Goal: Task Accomplishment & Management: Complete application form

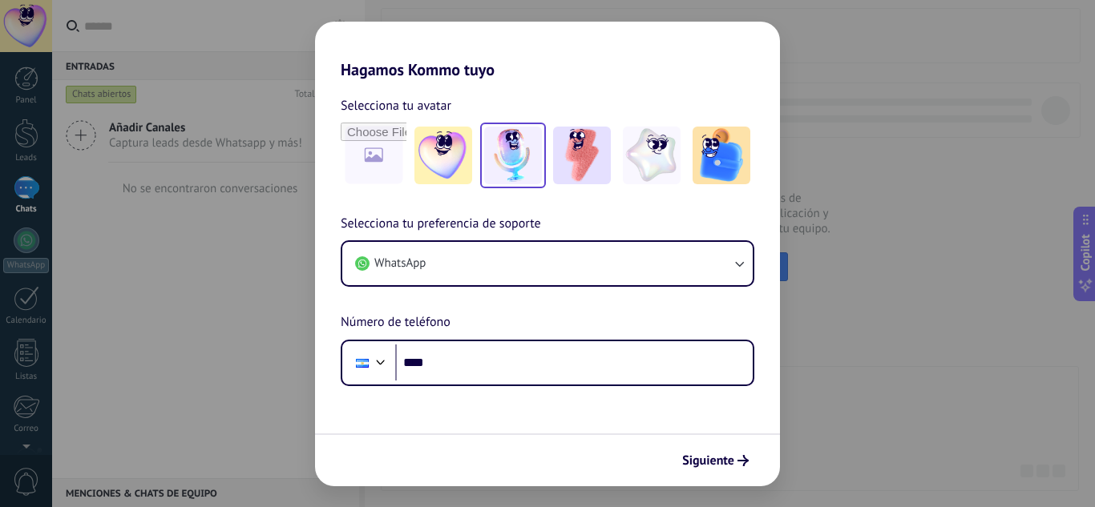
click at [507, 151] on img at bounding box center [513, 156] width 58 height 58
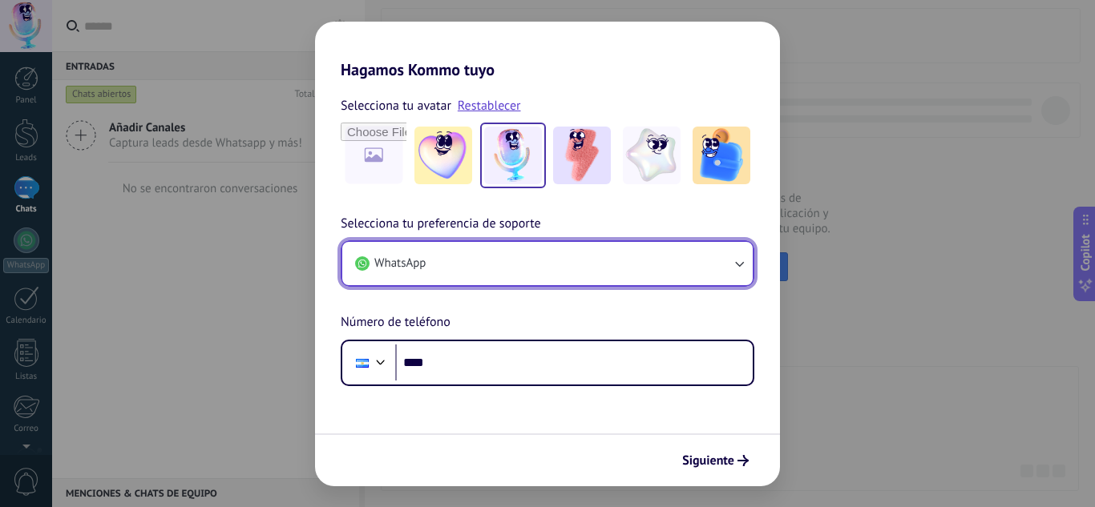
click at [549, 256] on button "WhatsApp" at bounding box center [547, 263] width 410 height 43
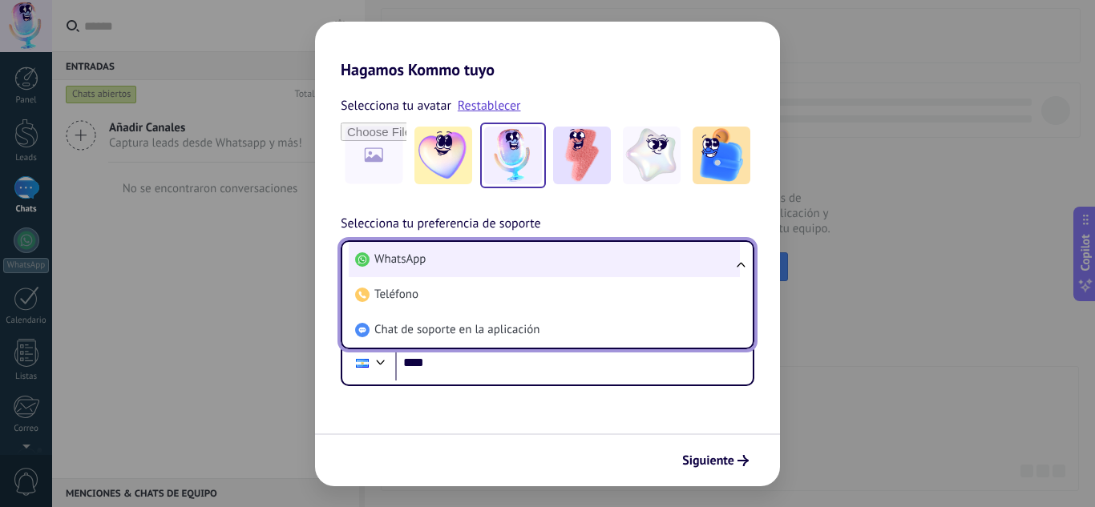
click at [547, 256] on li "WhatsApp" at bounding box center [544, 259] width 391 height 35
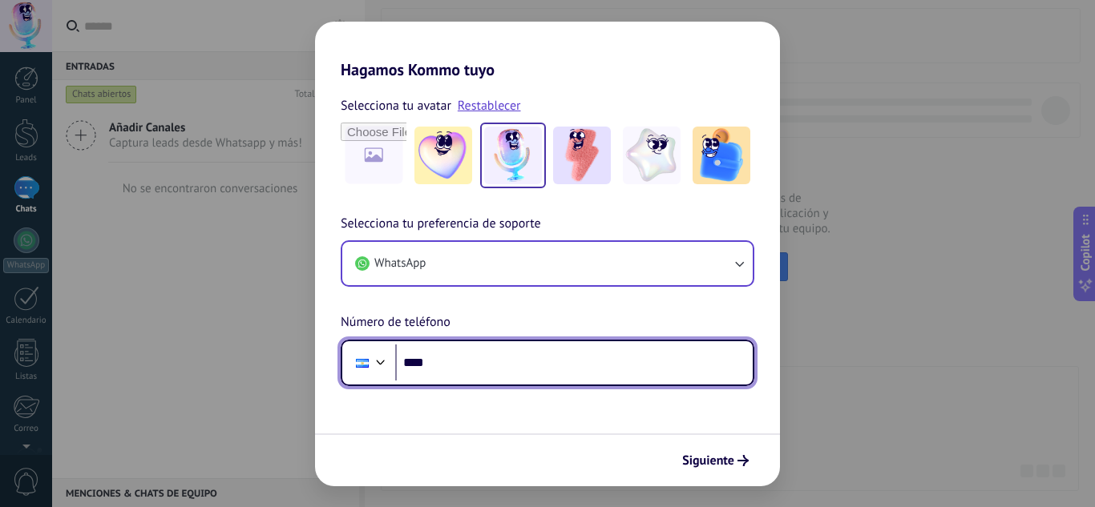
click at [478, 354] on input "****" at bounding box center [573, 363] width 357 height 37
click at [567, 359] on input "****" at bounding box center [573, 363] width 357 height 37
type input "**********"
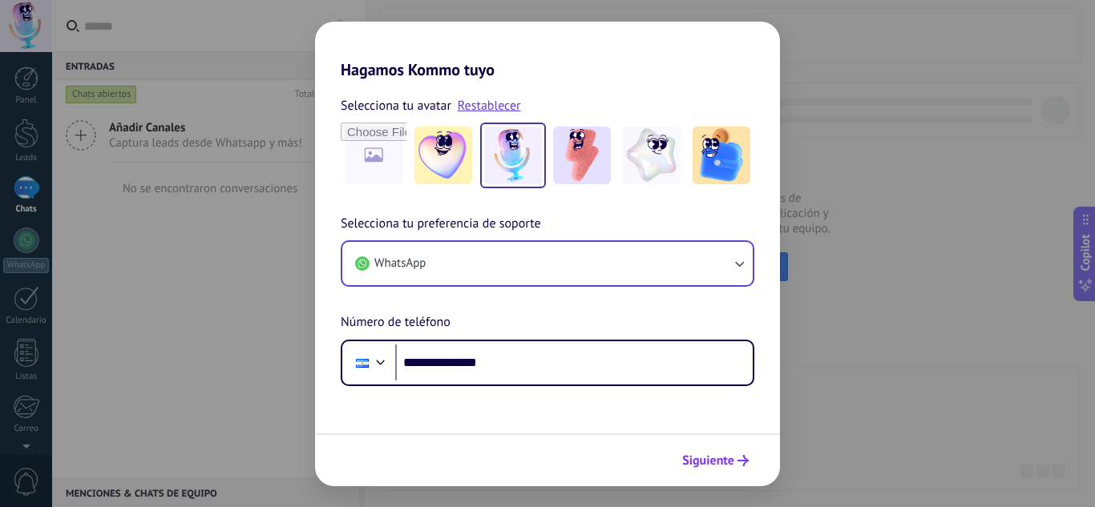
click at [710, 460] on span "Siguiente" at bounding box center [708, 460] width 52 height 11
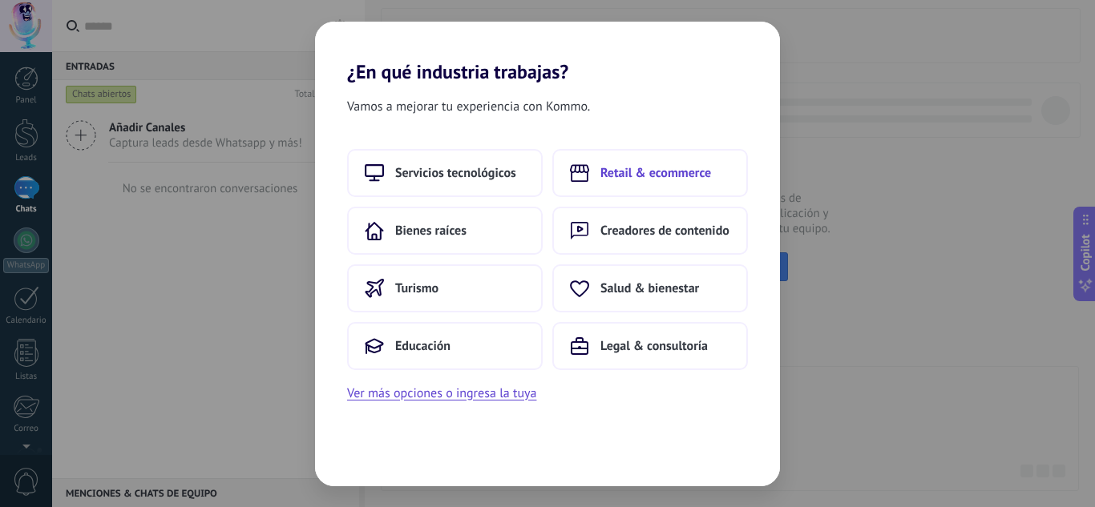
click at [626, 171] on span "Retail & ecommerce" at bounding box center [655, 173] width 111 height 16
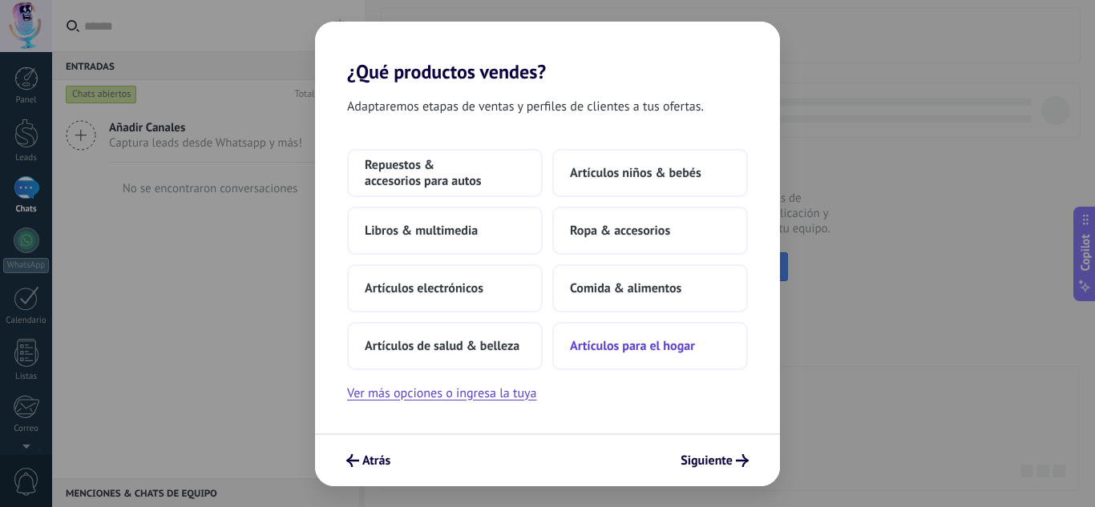
click at [628, 341] on span "Artículos para el hogar" at bounding box center [632, 346] width 125 height 16
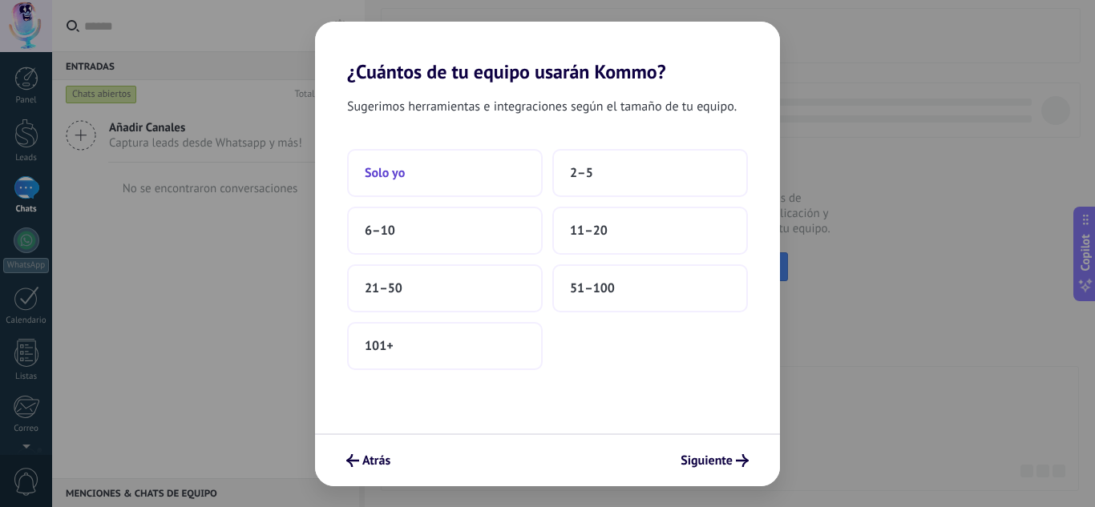
click at [397, 172] on span "Solo yo" at bounding box center [385, 173] width 40 height 16
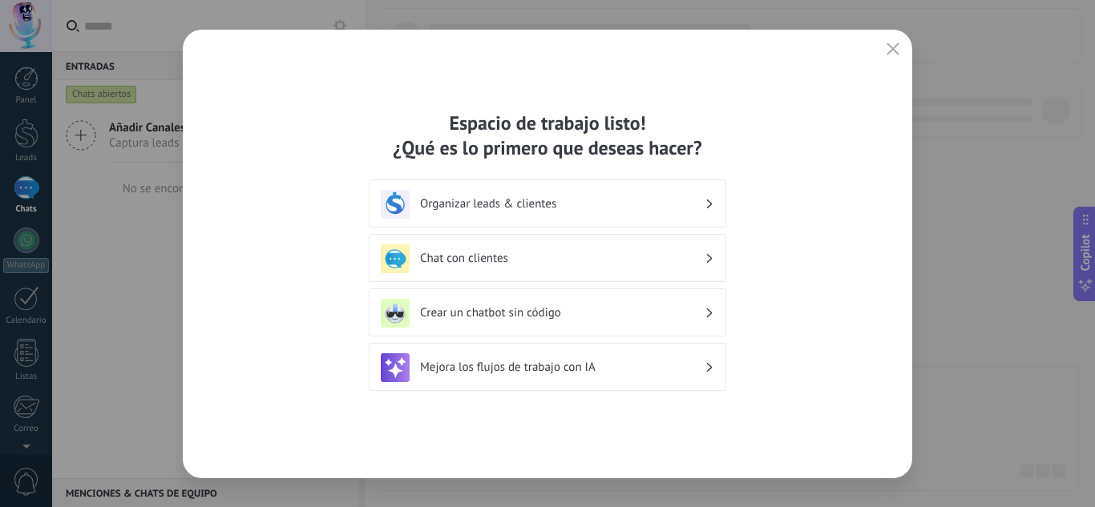
click at [707, 201] on icon at bounding box center [710, 205] width 6 height 10
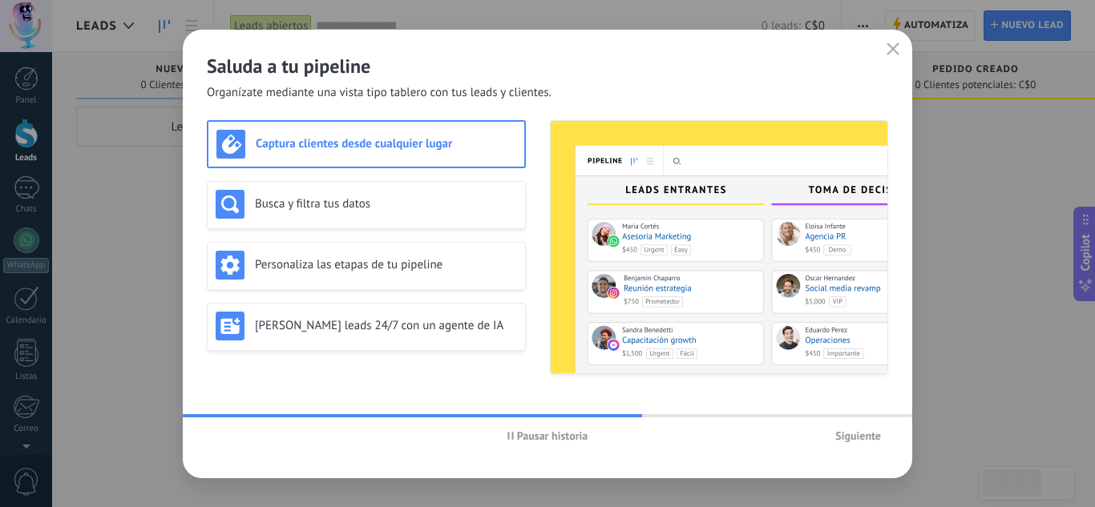
click at [359, 147] on h3 "Captura clientes desde cualquier lugar" at bounding box center [386, 143] width 260 height 15
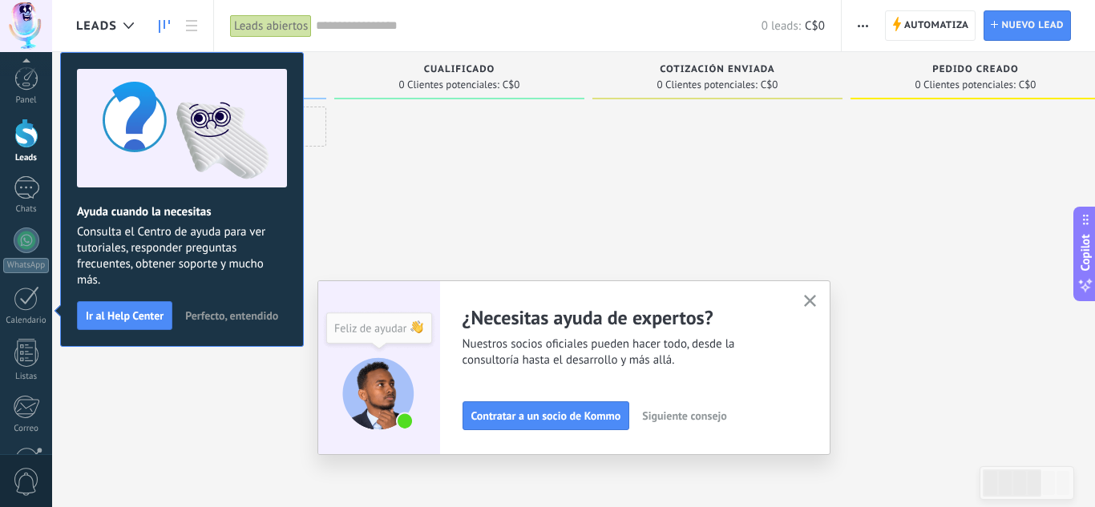
scroll to position [159, 0]
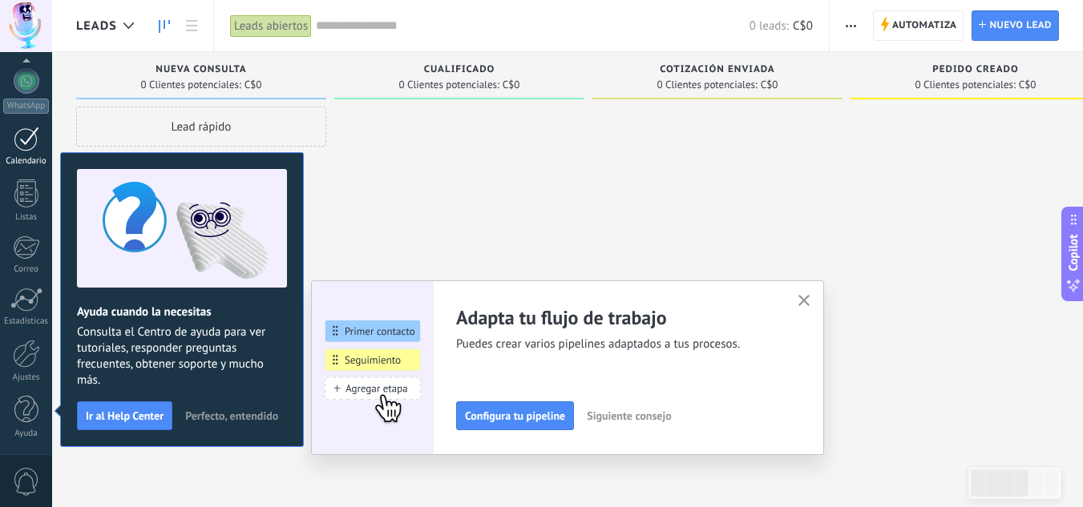
click at [30, 132] on div at bounding box center [27, 139] width 26 height 25
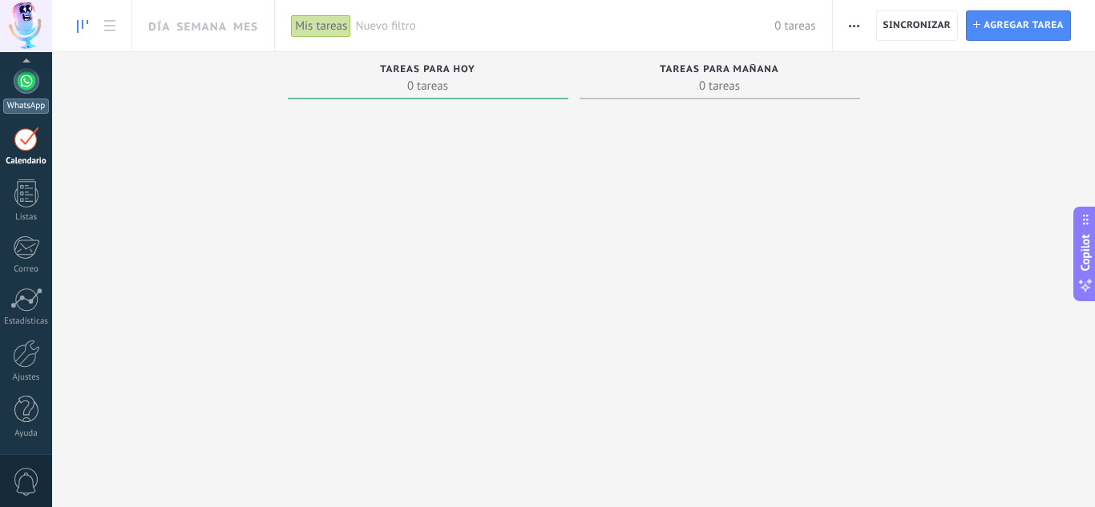
click at [36, 84] on div at bounding box center [27, 81] width 26 height 26
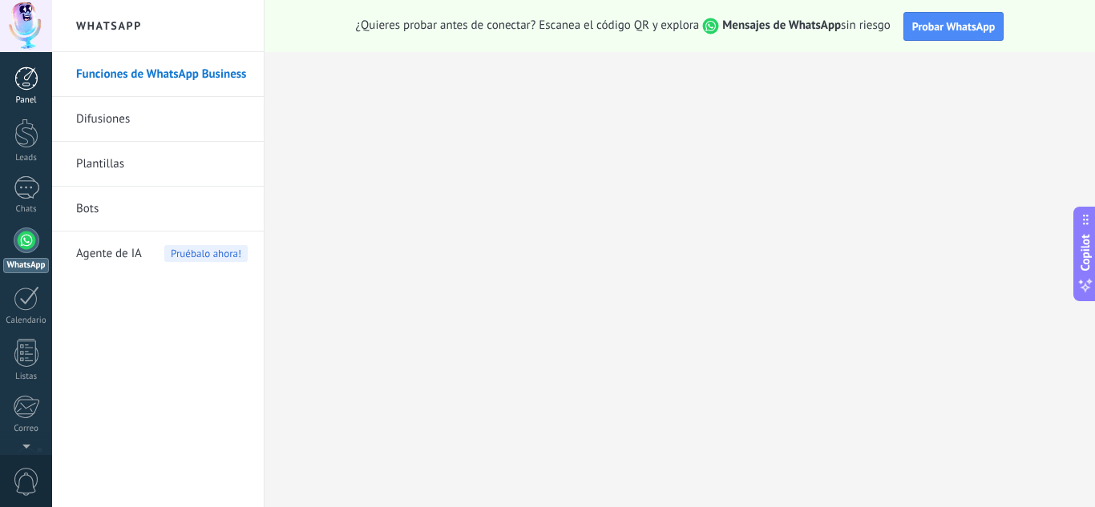
click at [27, 91] on link "Panel" at bounding box center [26, 86] width 52 height 39
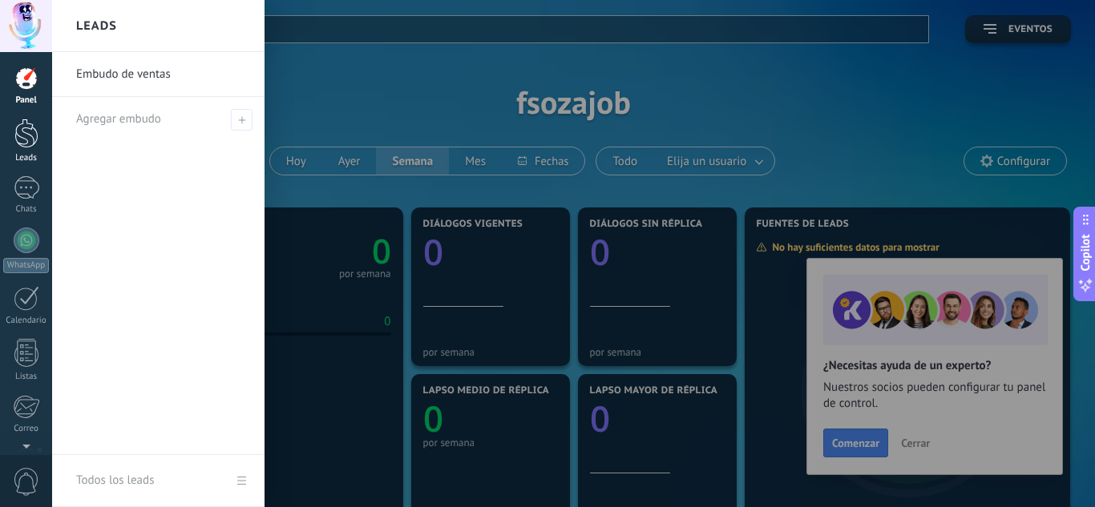
click at [32, 139] on div at bounding box center [26, 134] width 24 height 30
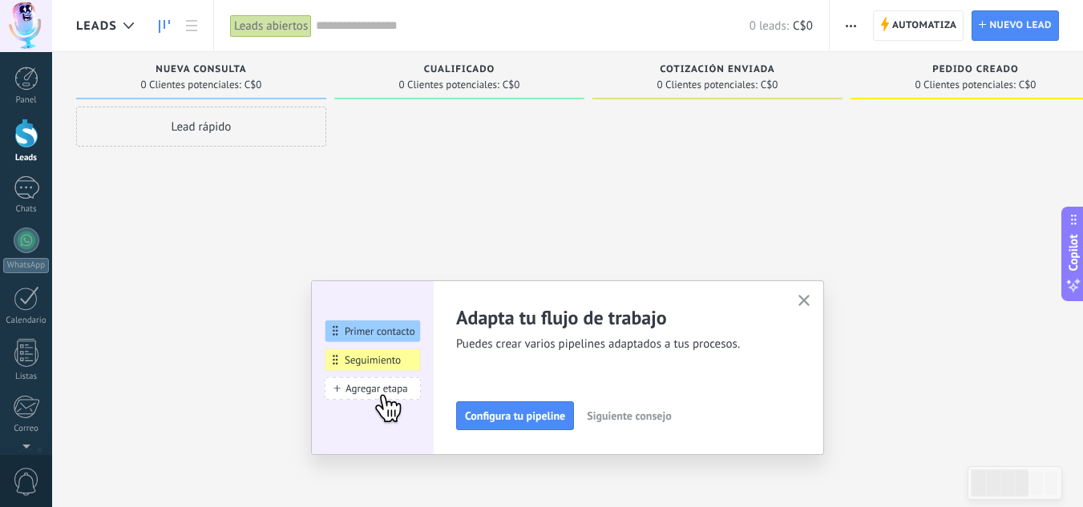
drag, startPoint x: 539, startPoint y: 417, endPoint x: 545, endPoint y: 406, distance: 11.8
click at [541, 416] on span "Configura tu pipeline" at bounding box center [515, 415] width 100 height 11
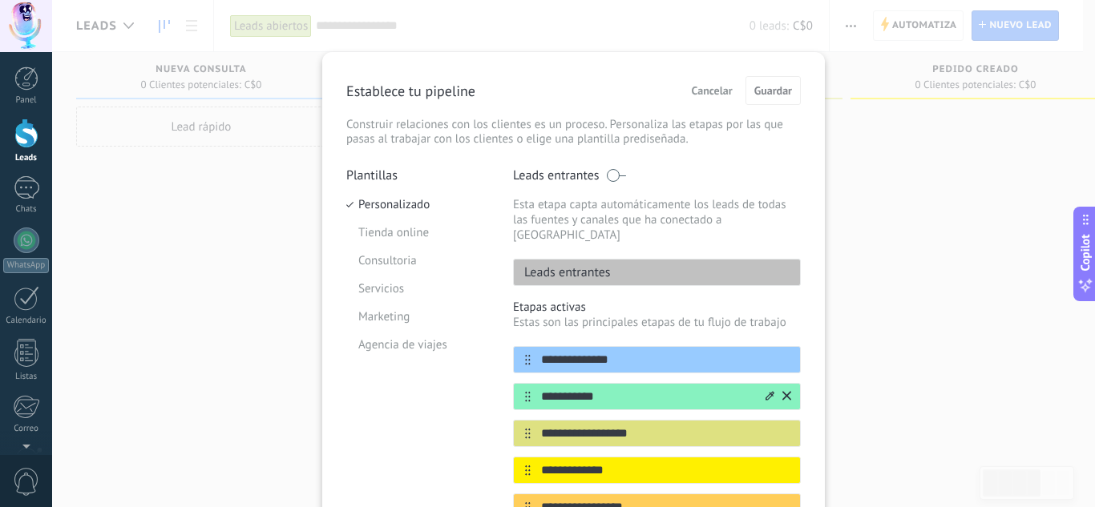
click at [611, 389] on input "**********" at bounding box center [647, 397] width 232 height 17
click at [724, 89] on span "Cancelar" at bounding box center [712, 90] width 41 height 11
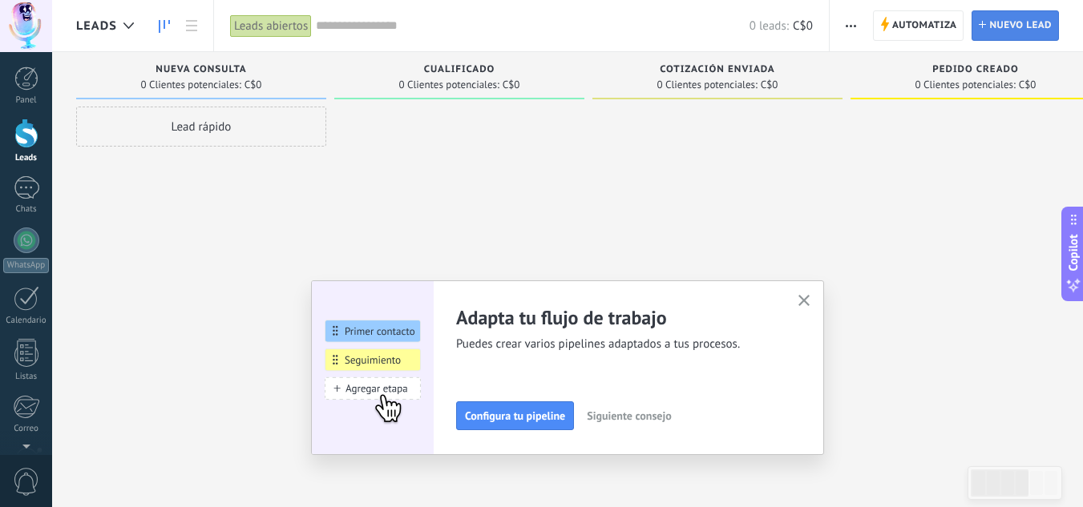
click at [1004, 25] on span "Nuevo lead" at bounding box center [1020, 25] width 63 height 29
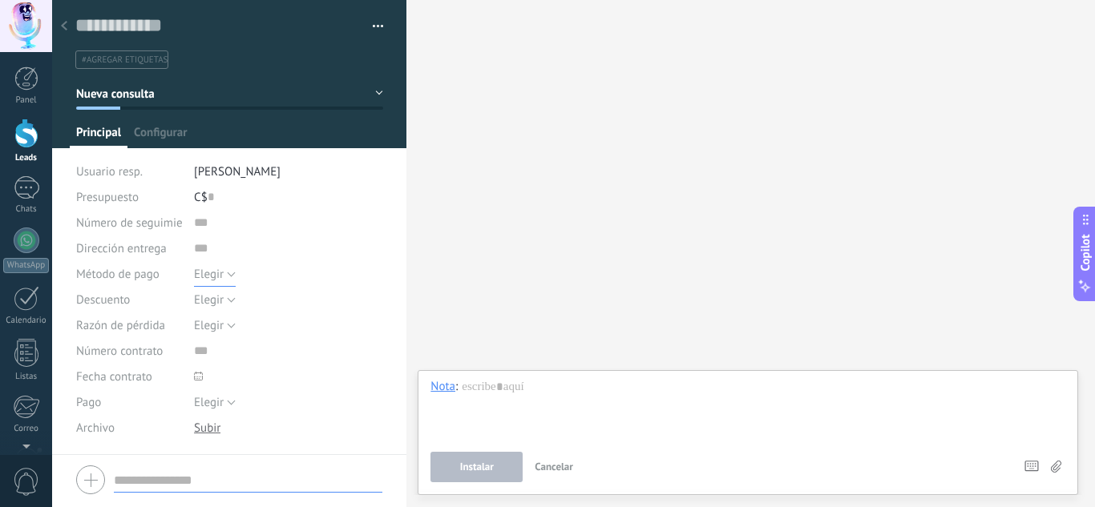
click at [230, 273] on button "Elegir" at bounding box center [215, 274] width 42 height 26
click at [240, 332] on span "Pago con tarjeta" at bounding box center [272, 328] width 193 height 15
click at [227, 302] on button "Elegir" at bounding box center [215, 300] width 42 height 26
click at [166, 486] on span "Cancelar" at bounding box center [163, 482] width 41 height 11
